Goal: Task Accomplishment & Management: Manage account settings

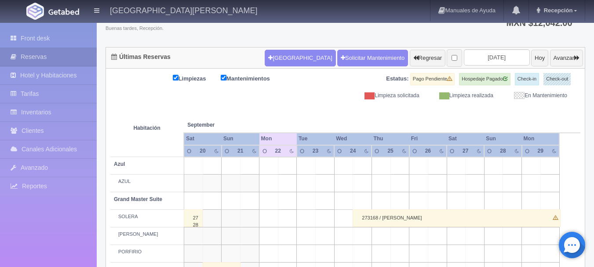
scroll to position [65, 0]
click at [490, 58] on input "[DATE]" at bounding box center [497, 57] width 66 height 16
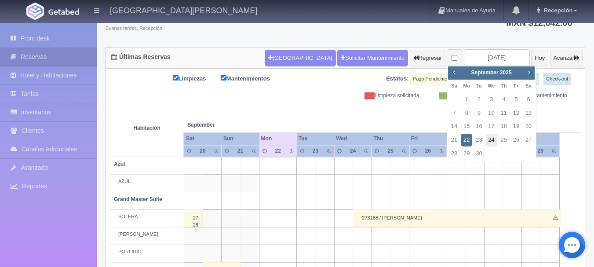
click at [493, 140] on link "24" at bounding box center [491, 140] width 11 height 13
type input "[DATE]"
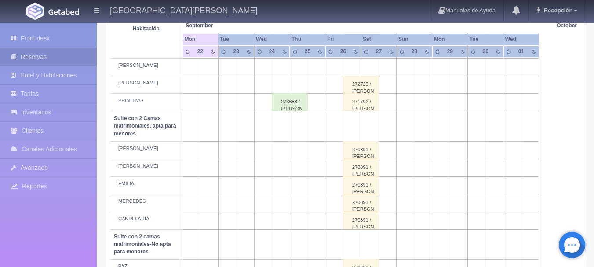
scroll to position [650, 0]
click at [284, 105] on div "273688 / [PERSON_NAME]" at bounding box center [290, 103] width 36 height 18
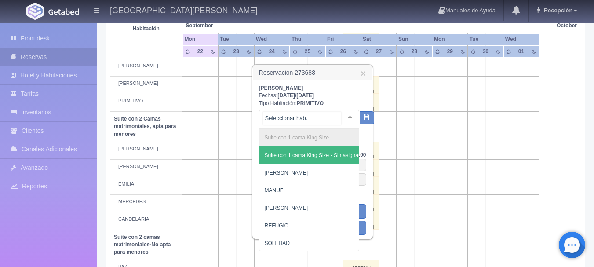
click at [343, 116] on div at bounding box center [350, 116] width 18 height 13
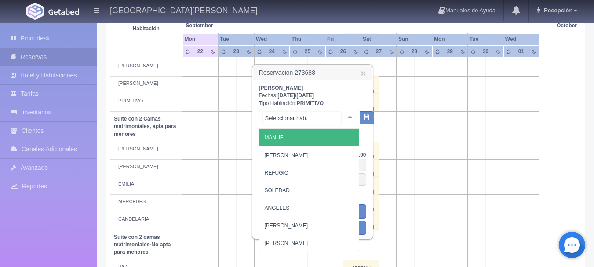
scroll to position [0, 0]
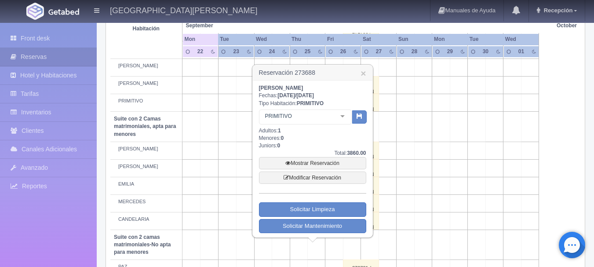
click at [349, 118] on div at bounding box center [342, 116] width 18 height 13
click at [331, 177] on link "Modificar Reservación" at bounding box center [312, 177] width 107 height 12
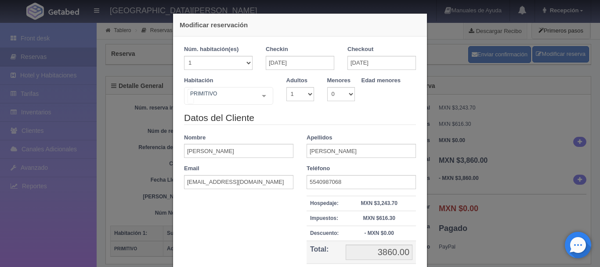
click at [259, 96] on div "PRIMITIVO Suite con 2 camas matrimoniales-No apta para menores Suite con 2 cama…" at bounding box center [228, 96] width 89 height 18
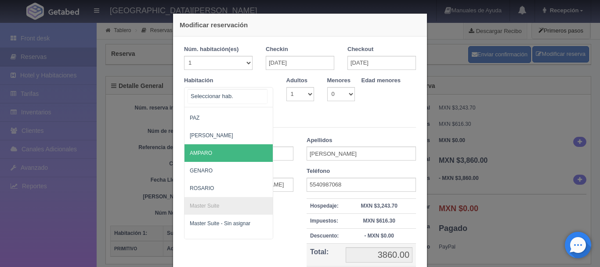
scroll to position [36, 0]
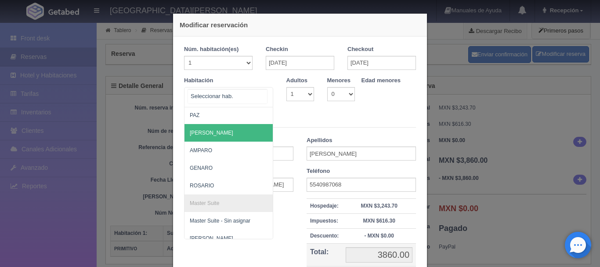
click at [234, 135] on span "[PERSON_NAME]" at bounding box center [272, 133] width 174 height 18
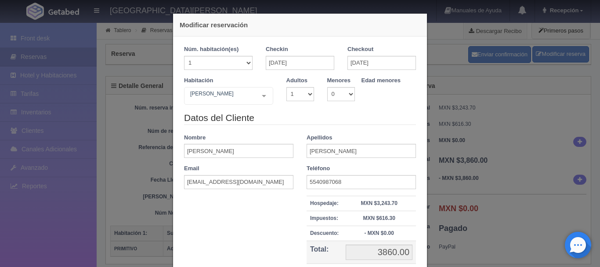
checkbox input "false"
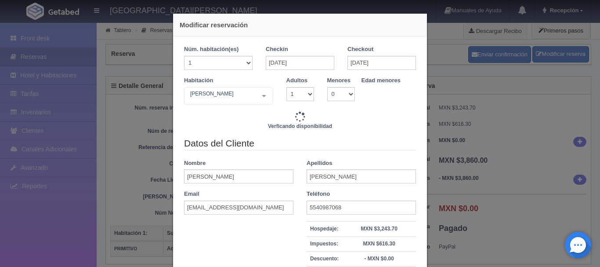
type input "3860.00"
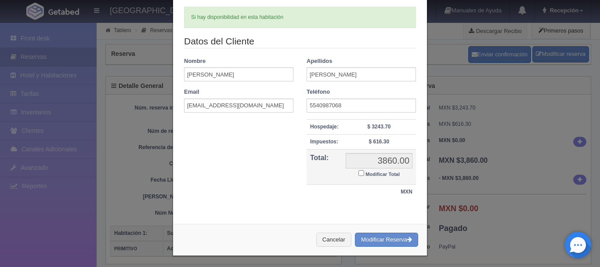
scroll to position [107, 0]
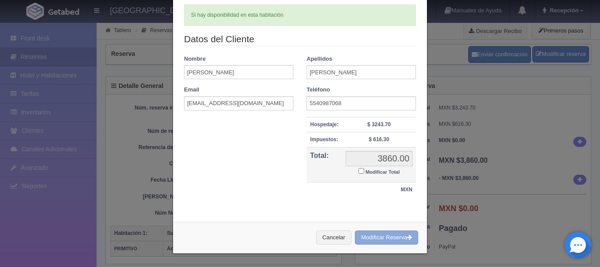
click at [385, 239] on button "Modificar Reserva" at bounding box center [386, 237] width 63 height 14
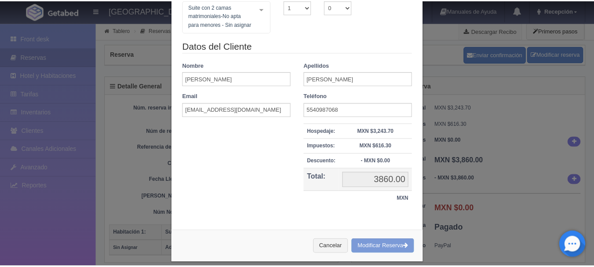
scroll to position [97, 0]
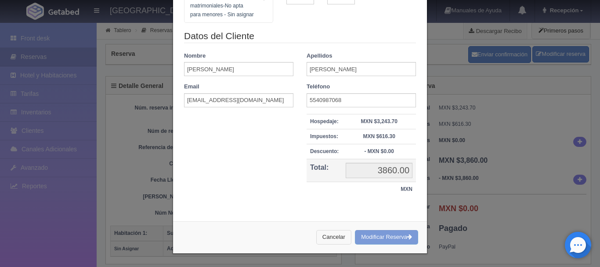
click at [333, 232] on button "Cancelar" at bounding box center [333, 237] width 35 height 14
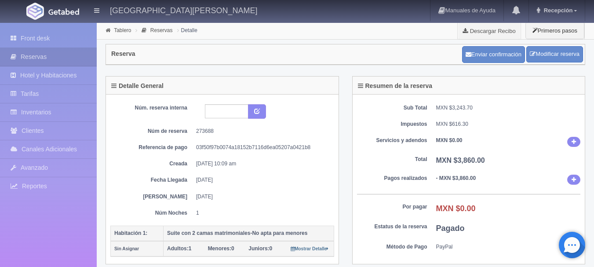
click at [59, 10] on img at bounding box center [63, 11] width 31 height 7
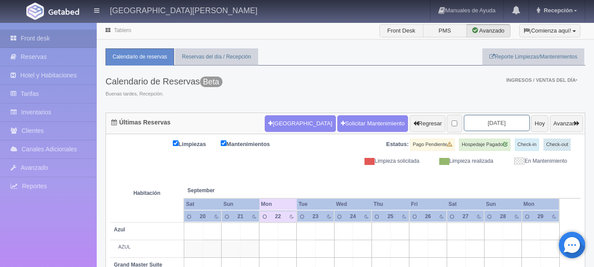
click at [490, 118] on input "[DATE]" at bounding box center [497, 123] width 66 height 16
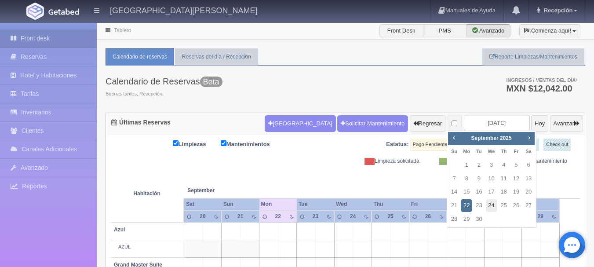
click at [494, 208] on link "24" at bounding box center [491, 205] width 11 height 13
type input "[DATE]"
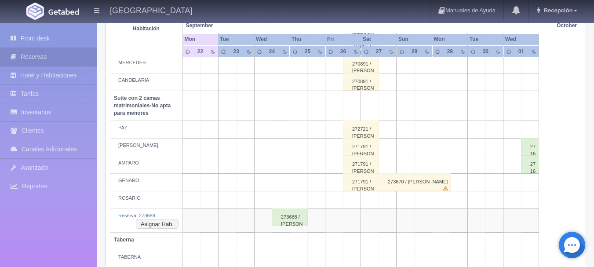
scroll to position [790, 0]
click at [166, 221] on button "Asignar Hab." at bounding box center [157, 224] width 43 height 10
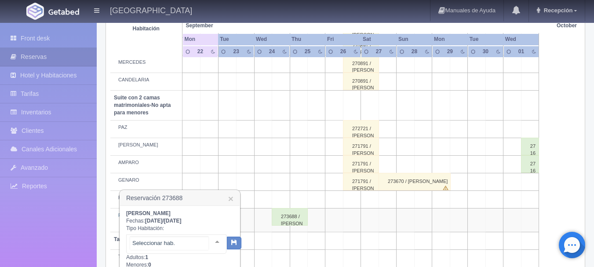
click at [204, 245] on div "Suite con 2 camas matrimoniales-No apta para menores Suite con 2 camas matrimon…" at bounding box center [176, 243] width 100 height 19
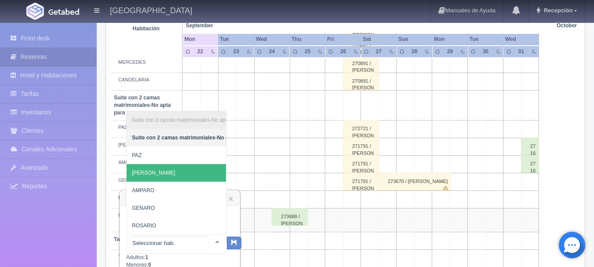
click at [170, 164] on span "[PERSON_NAME]" at bounding box center [219, 173] width 184 height 18
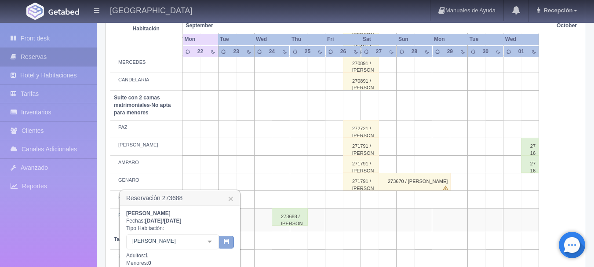
click at [227, 241] on icon "button" at bounding box center [227, 241] width 6 height 6
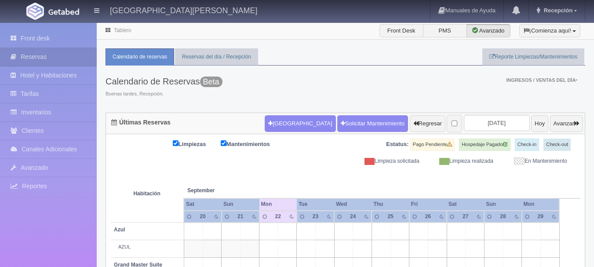
scroll to position [65, 0]
